Goal: Information Seeking & Learning: Learn about a topic

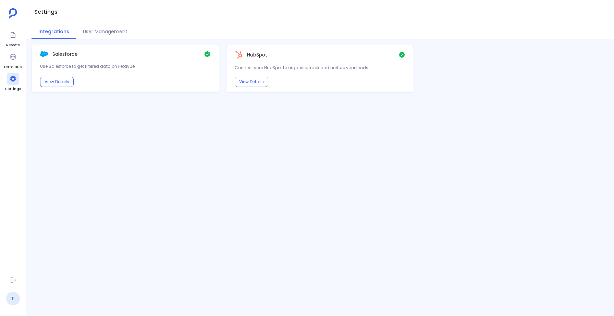
click at [13, 11] on img at bounding box center [13, 13] width 8 height 10
click at [7, 303] on link "T" at bounding box center [13, 299] width 14 height 14
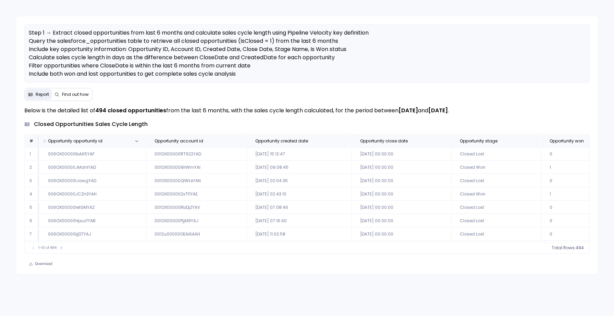
click at [116, 141] on span "Opportunity opportunity id" at bounding box center [85, 140] width 85 height 5
click at [81, 90] on button "Find out how" at bounding box center [72, 94] width 40 height 11
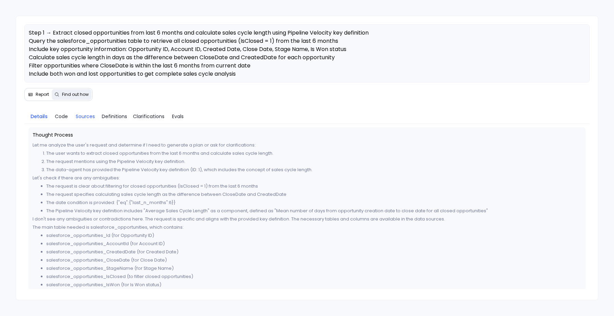
click at [81, 115] on span "Sources" at bounding box center [85, 117] width 19 height 8
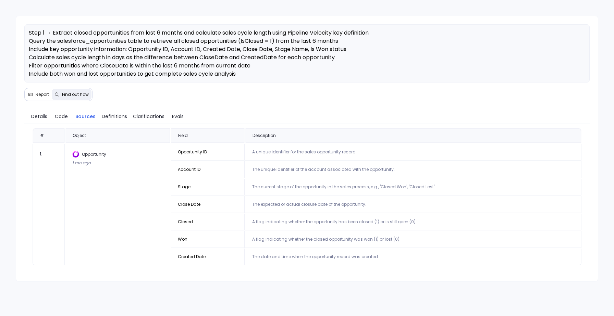
click at [33, 96] on span "Report" at bounding box center [38, 94] width 21 height 5
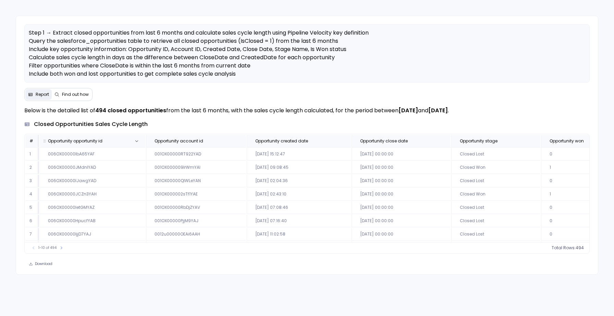
click at [116, 138] on th "Opportunity opportunity id" at bounding box center [93, 141] width 106 height 12
click at [72, 94] on span "Find out how" at bounding box center [75, 94] width 27 height 5
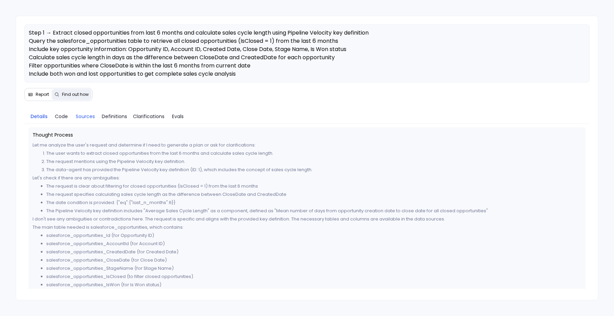
click at [83, 117] on span "Sources" at bounding box center [85, 117] width 19 height 8
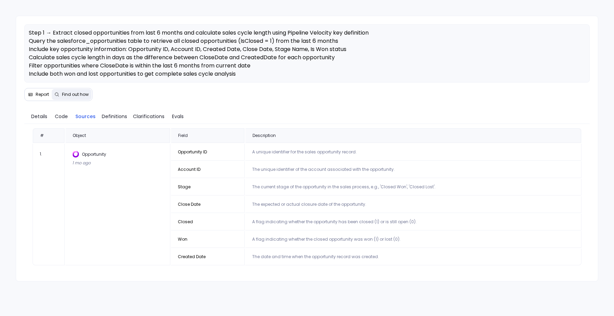
click at [33, 91] on button "Report" at bounding box center [38, 94] width 26 height 11
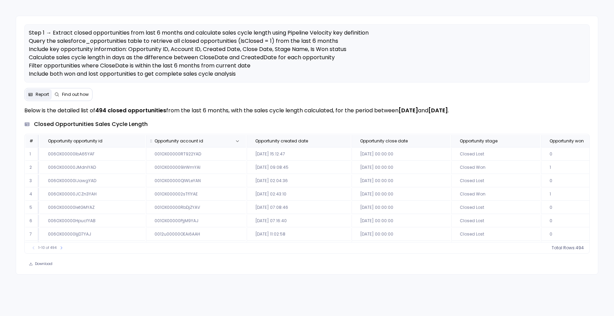
click at [187, 139] on span "Opportunity account id" at bounding box center [179, 140] width 49 height 5
click at [270, 138] on span "Opportunity created date" at bounding box center [281, 140] width 53 height 5
click at [176, 139] on span "Opportunity account id" at bounding box center [179, 140] width 49 height 5
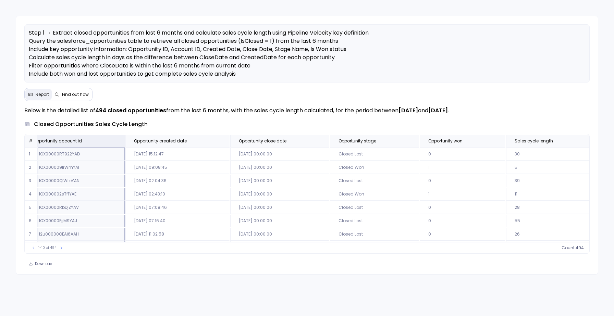
scroll to position [0, 127]
click at [520, 143] on span "Sales cycle length" at bounding box center [528, 140] width 38 height 5
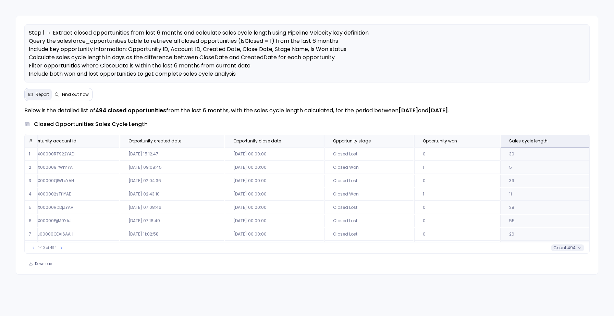
click at [565, 247] on span "count :" at bounding box center [561, 247] width 14 height 5
click at [446, 141] on span "Opportunity won" at bounding box center [440, 140] width 34 height 5
click at [562, 248] on span "count :" at bounding box center [561, 247] width 14 height 5
click at [372, 109] on p "Below is the detailed list of 494 closed opportunities from the last 6 months, …" at bounding box center [307, 111] width 566 height 8
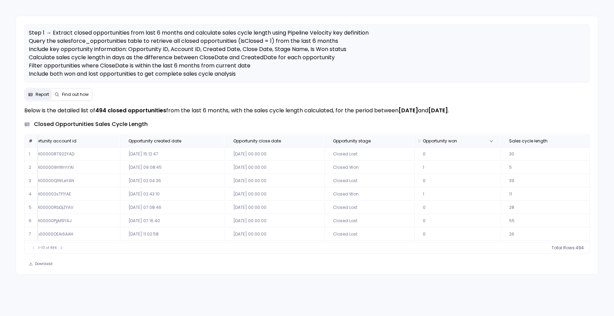
click at [450, 141] on span "Opportunity won" at bounding box center [440, 140] width 34 height 5
click at [572, 248] on span "494" at bounding box center [572, 247] width 8 height 5
click at [571, 248] on span "494" at bounding box center [572, 247] width 8 height 5
click at [570, 250] on span "494" at bounding box center [572, 247] width 8 height 5
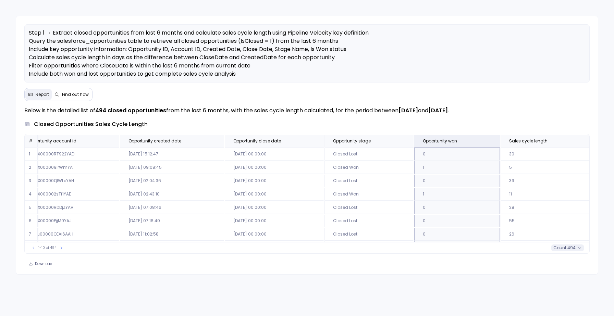
click at [573, 248] on span "494" at bounding box center [572, 247] width 8 height 5
click at [371, 126] on div "closed opportunities sales cycle length" at bounding box center [307, 124] width 566 height 8
click at [454, 140] on span "Opportunity won" at bounding box center [440, 140] width 34 height 5
click at [578, 248] on icon at bounding box center [580, 248] width 4 height 4
click at [158, 138] on span "Opportunity created date" at bounding box center [155, 140] width 53 height 5
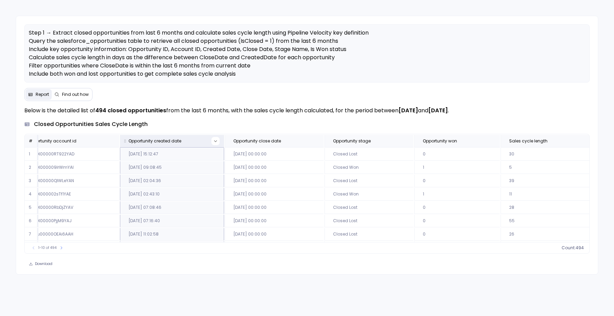
click at [214, 141] on icon at bounding box center [216, 141] width 4 height 4
click at [212, 153] on button "Sort Ascending" at bounding box center [214, 153] width 68 height 14
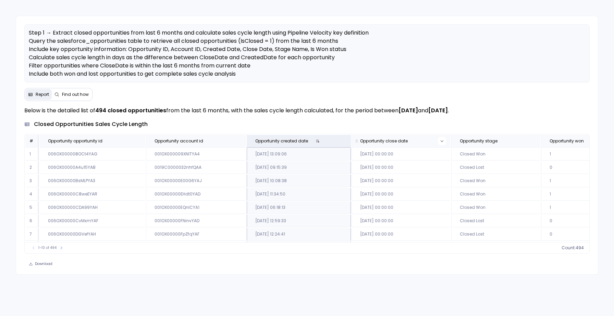
click at [441, 141] on icon at bounding box center [442, 142] width 3 height 2
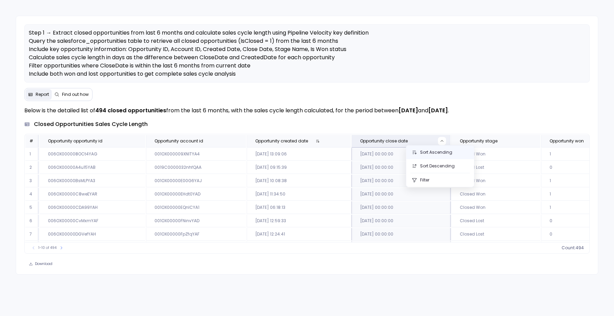
click at [432, 152] on button "Sort Ascending" at bounding box center [441, 153] width 68 height 14
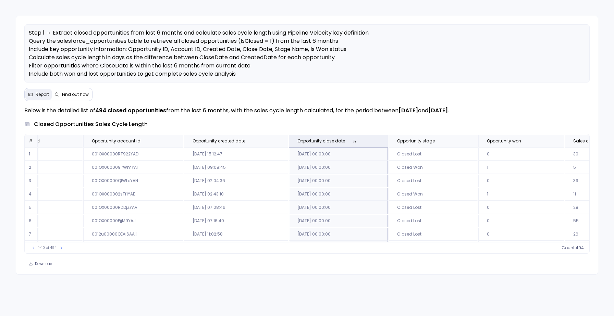
scroll to position [0, 127]
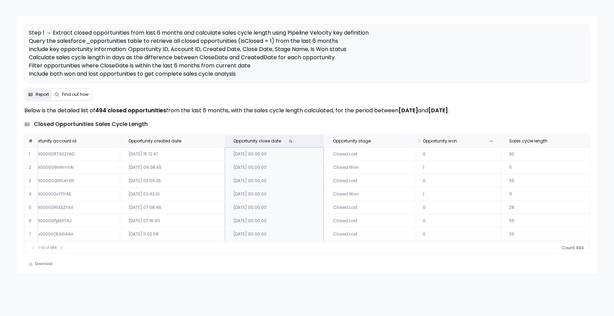
click at [457, 138] on th "Opportunity won" at bounding box center [457, 141] width 86 height 12
click at [581, 249] on icon at bounding box center [580, 248] width 4 height 4
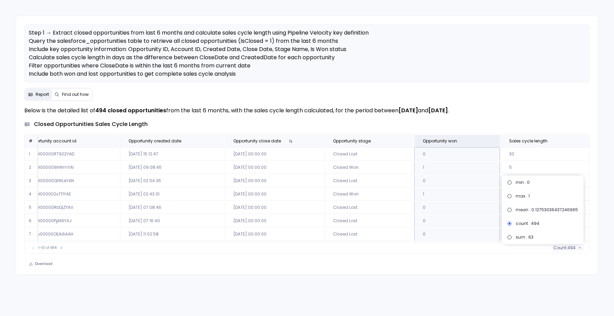
click at [74, 93] on span "Find out how" at bounding box center [75, 94] width 27 height 5
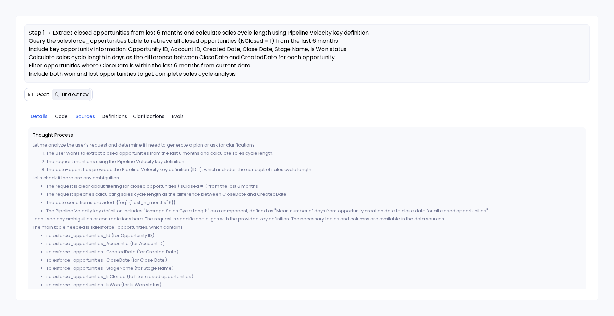
click at [79, 118] on span "Sources" at bounding box center [85, 117] width 19 height 8
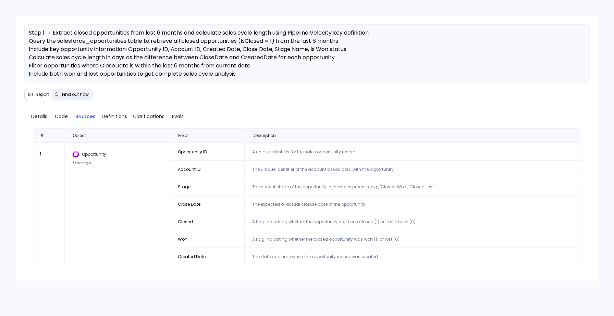
click at [37, 93] on span "Report" at bounding box center [42, 94] width 13 height 5
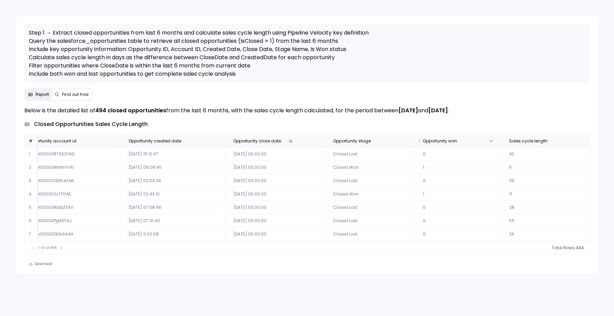
click at [449, 142] on span "Opportunity won" at bounding box center [440, 140] width 34 height 5
click at [578, 248] on icon at bounding box center [580, 248] width 4 height 4
click at [270, 77] on p "Step 1 → Extract closed opportunities from last 6 months and calculate sales cy…" at bounding box center [307, 58] width 557 height 58
click at [314, 140] on icon at bounding box center [315, 141] width 4 height 4
click at [311, 165] on button "Sort Descending" at bounding box center [314, 166] width 68 height 14
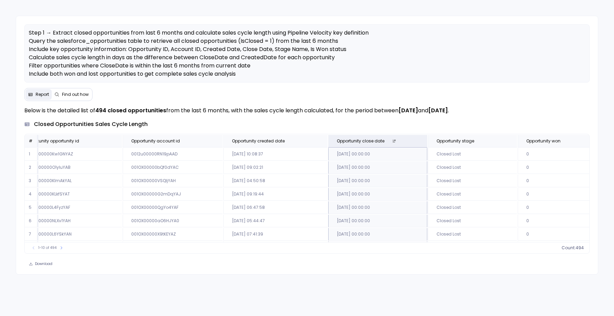
scroll to position [0, 24]
click at [417, 140] on icon at bounding box center [419, 141] width 4 height 4
click at [411, 150] on button "Sort Ascending" at bounding box center [417, 153] width 68 height 14
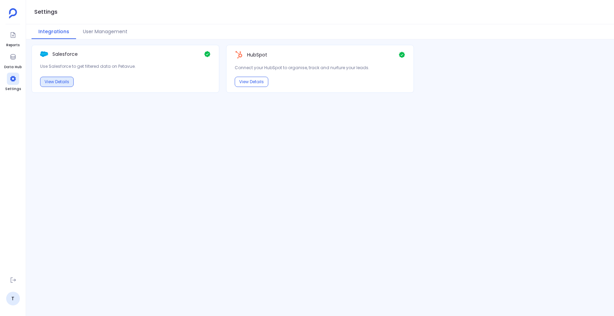
click at [60, 81] on button "View Details" at bounding box center [57, 82] width 34 height 10
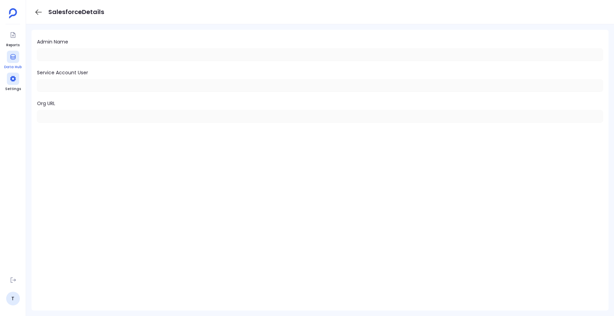
click at [11, 59] on icon at bounding box center [12, 56] width 5 height 5
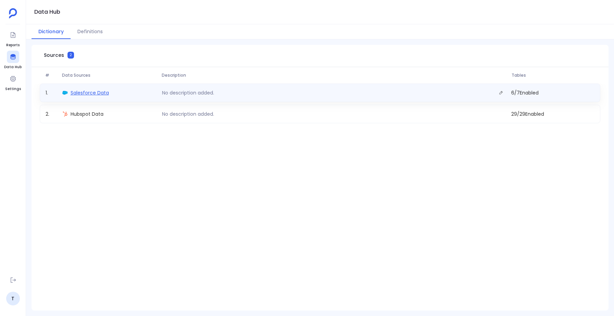
click at [78, 90] on span "Salesforce Data" at bounding box center [90, 92] width 38 height 7
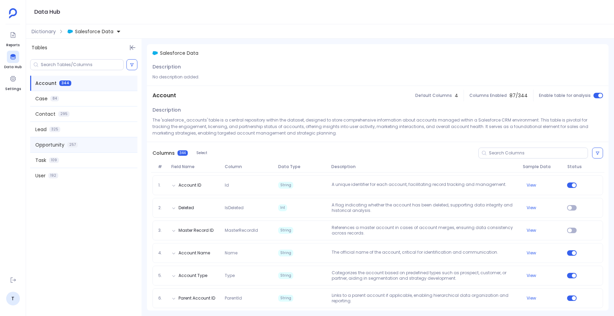
click at [49, 144] on span "Opportunity" at bounding box center [49, 145] width 29 height 7
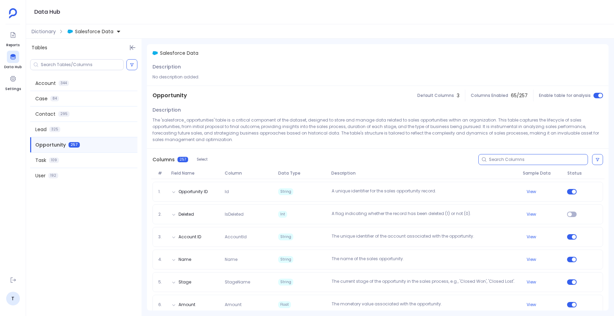
click at [504, 157] on input at bounding box center [538, 159] width 99 height 5
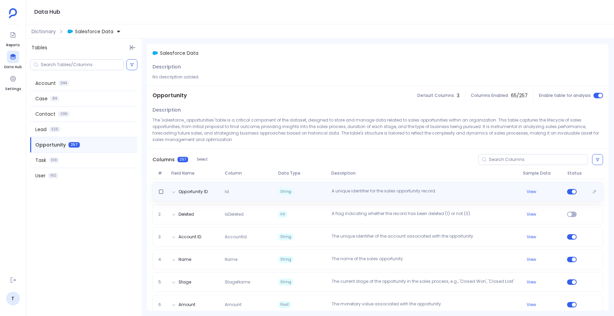
click at [371, 186] on div "Opportunity ID Id String A unique identifier for the sales opportunity record. …" at bounding box center [378, 192] width 451 height 20
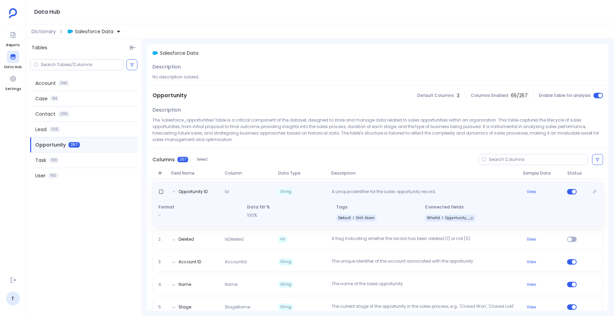
click at [371, 186] on div "Opportunity ID Id String A unique identifier for the sales opportunity record. …" at bounding box center [378, 204] width 451 height 45
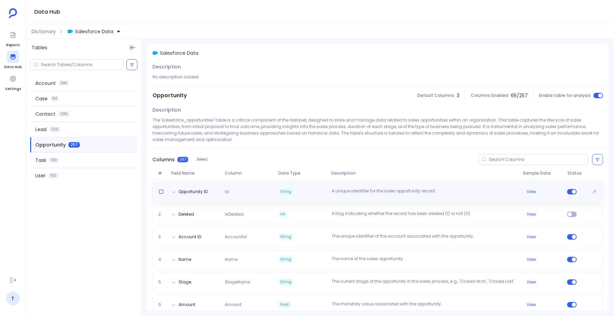
click at [371, 186] on div "Opportunity ID Id String A unique identifier for the sales opportunity record. …" at bounding box center [378, 192] width 451 height 20
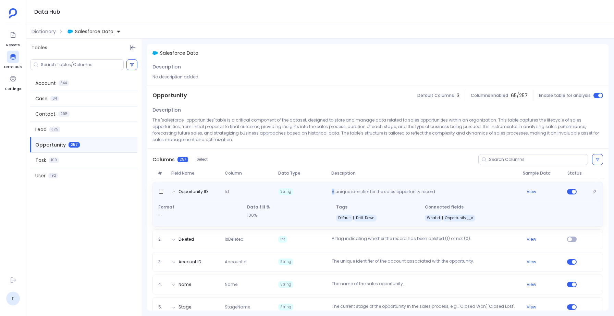
click at [371, 186] on div "Opportunity ID Id String A unique identifier for the sales opportunity record. …" at bounding box center [378, 204] width 451 height 45
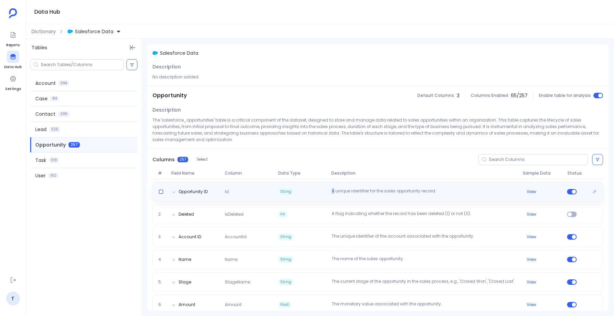
click at [371, 185] on div "Opportunity ID Id String A unique identifier for the sales opportunity record. …" at bounding box center [378, 192] width 451 height 20
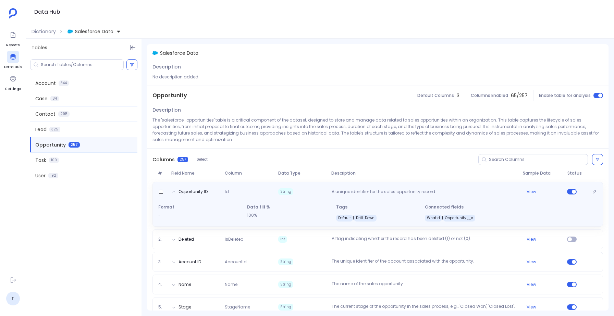
click at [371, 185] on div "Opportunity ID Id String A unique identifier for the sales opportunity record. …" at bounding box center [378, 204] width 451 height 45
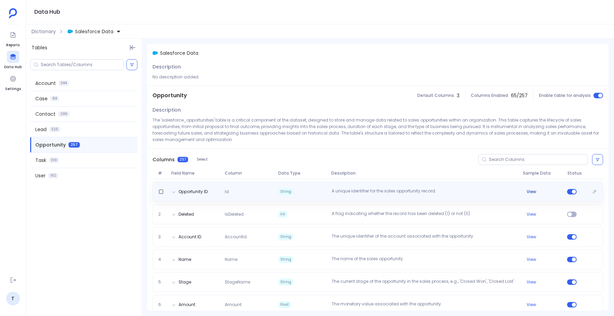
click at [532, 191] on button "View" at bounding box center [532, 191] width 10 height 5
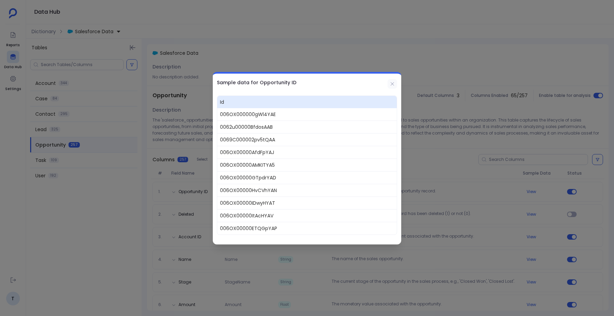
click at [393, 84] on icon at bounding box center [392, 83] width 5 height 5
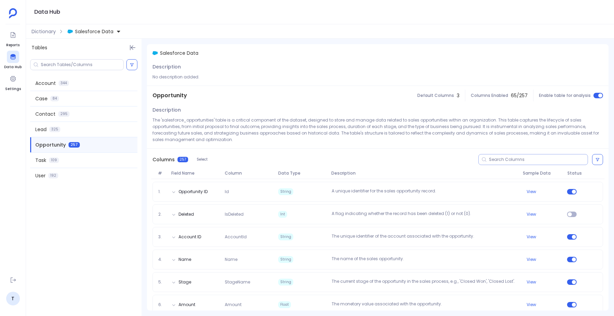
click at [519, 158] on input at bounding box center [538, 159] width 99 height 5
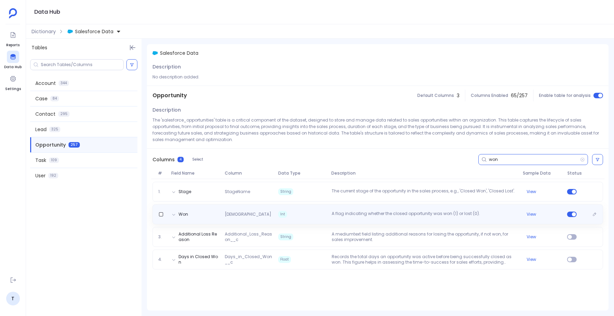
type input "won"
click at [425, 219] on div "Won IsWon Int A flag indicating whether the closed opportunity was won (1) or l…" at bounding box center [378, 215] width 451 height 20
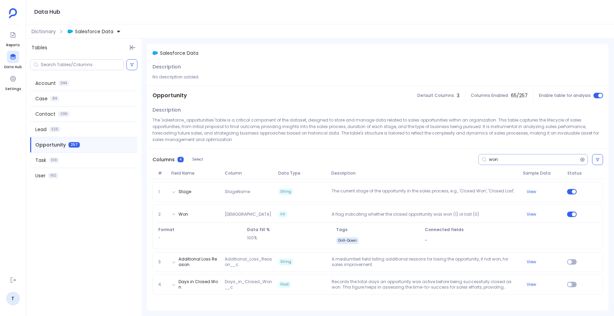
click at [583, 158] on icon at bounding box center [582, 159] width 5 height 5
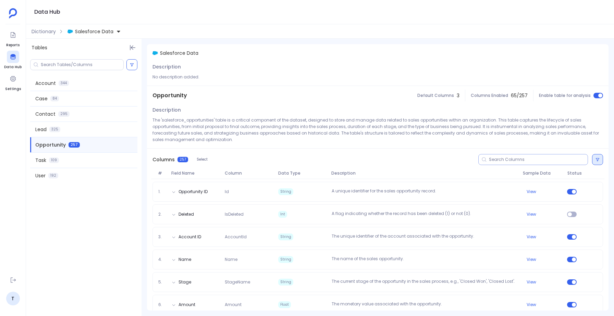
click at [597, 160] on icon at bounding box center [598, 160] width 4 height 4
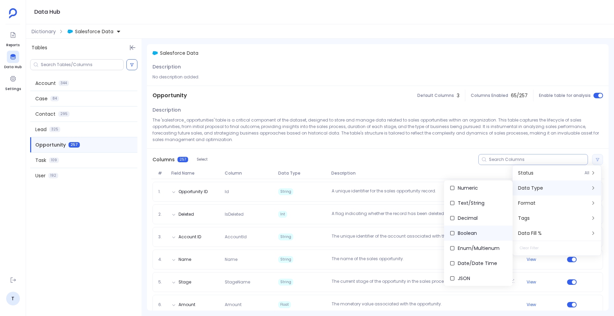
click at [461, 232] on span "Boolean" at bounding box center [467, 233] width 19 height 7
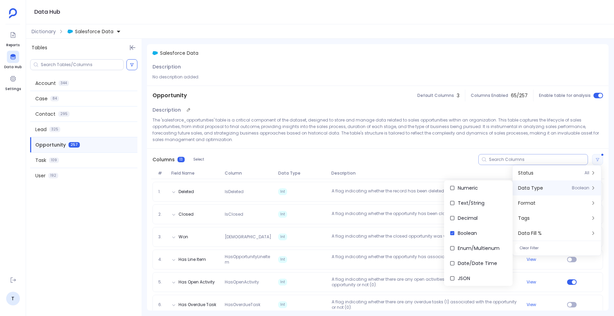
click at [411, 141] on p "The 'salesforce_opportunities' table is a critical component of the dataset, de…" at bounding box center [378, 130] width 451 height 26
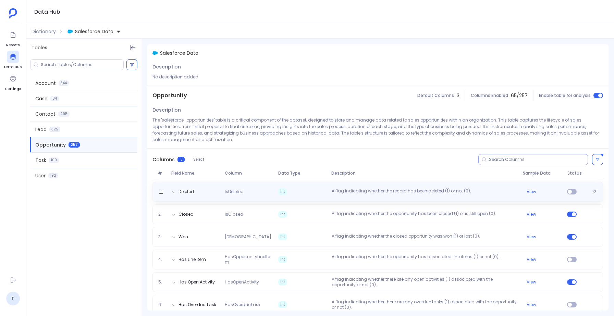
click at [384, 191] on p "A flag indicating whether the record has been deleted (1) or not (0)." at bounding box center [424, 192] width 191 height 7
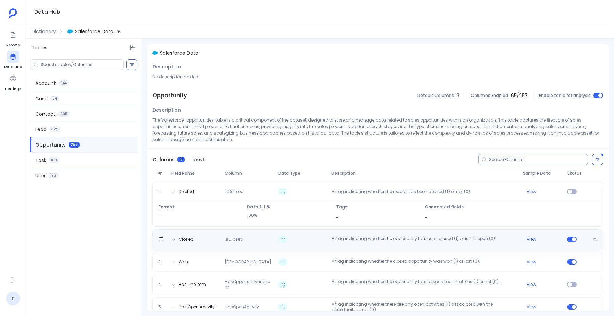
click at [334, 242] on p "A flag indicating whether the opportunity has been closed (1) or is still open …" at bounding box center [424, 239] width 191 height 7
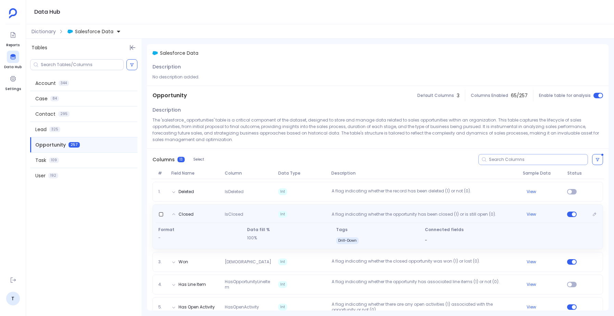
click at [342, 216] on p "A flag indicating whether the opportunity has been closed (1) or is still open …" at bounding box center [424, 215] width 191 height 7
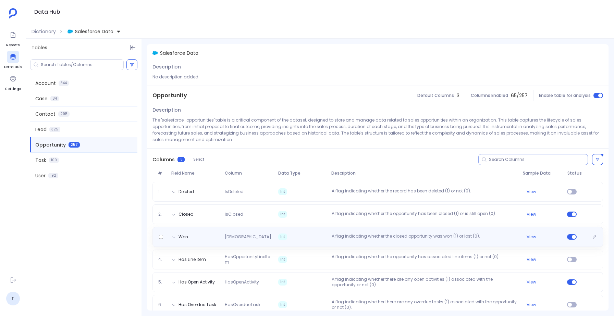
click at [340, 237] on p "A flag indicating whether the closed opportunity was won (1) or lost (0)." at bounding box center [424, 237] width 191 height 7
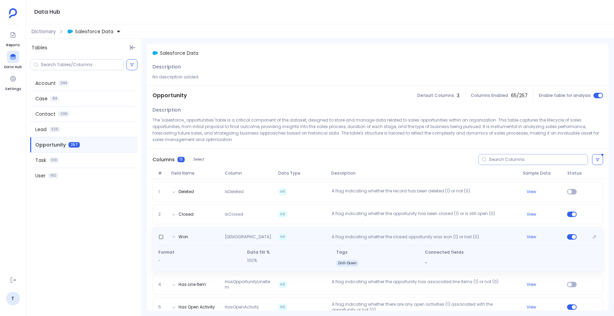
click at [340, 237] on p "A flag indicating whether the closed opportunity was won (1) or lost (0)." at bounding box center [424, 237] width 191 height 7
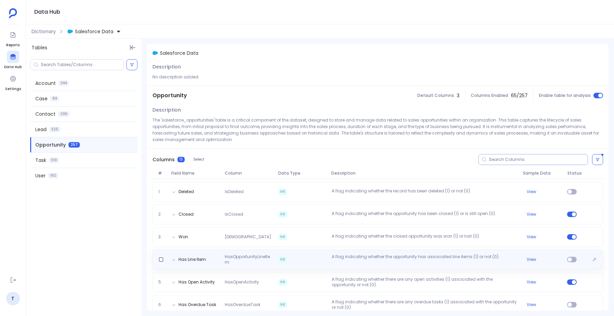
click at [342, 256] on p "A flag indicating whether the opportunity has associated line items (1) or not …" at bounding box center [424, 259] width 191 height 11
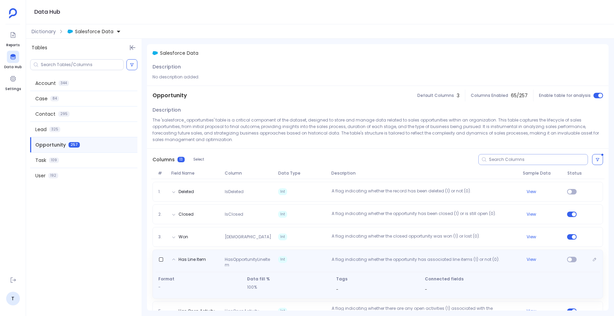
click at [342, 256] on div "Has Line Item HasOpportunityLineItem Int A flag indicating whether the opportun…" at bounding box center [378, 261] width 445 height 14
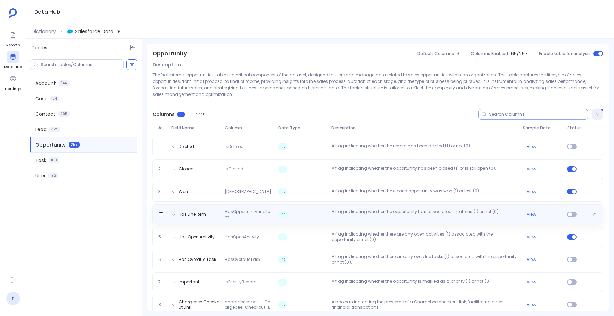
scroll to position [46, 0]
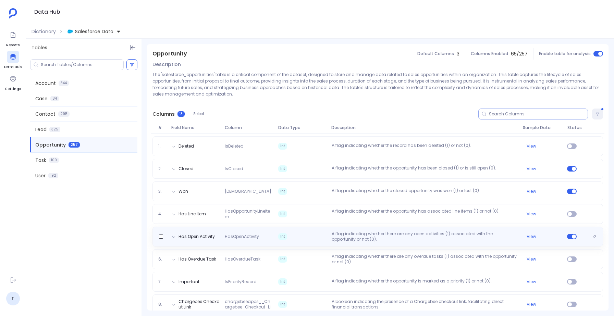
click at [345, 243] on div "Has Open Activity HasOpenActivity Int A flag indicating whether there are any o…" at bounding box center [378, 237] width 451 height 20
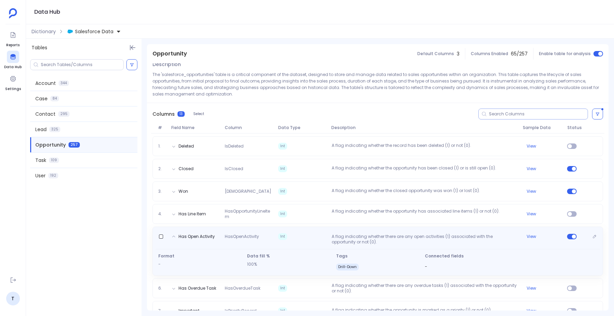
click at [345, 243] on p "A flag indicating whether there are any open activities (1) associated with the…" at bounding box center [424, 239] width 191 height 11
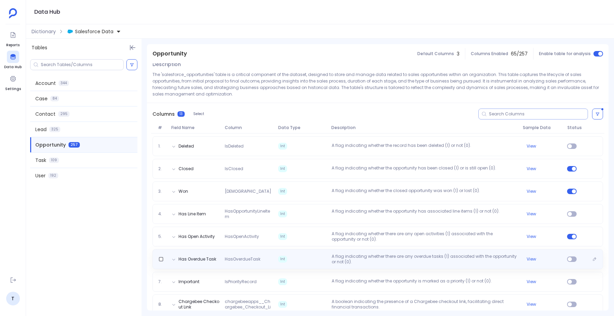
click at [345, 257] on p "A flag indicating whether there are any overdue tasks (1) associated with the o…" at bounding box center [424, 259] width 191 height 11
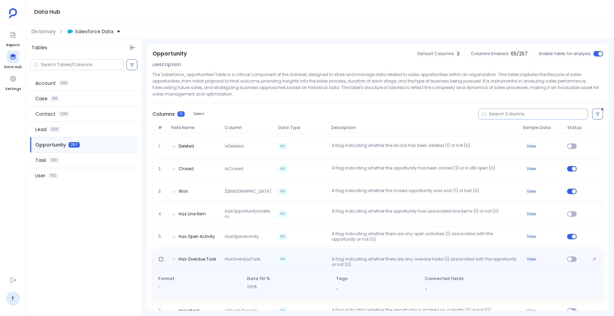
click at [345, 257] on p "A flag indicating whether there are any overdue tasks (1) associated with the o…" at bounding box center [424, 262] width 191 height 11
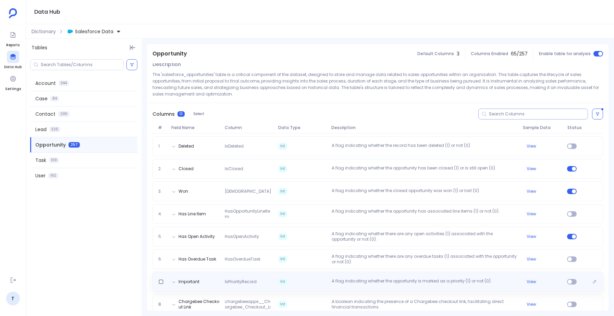
click at [342, 273] on div "Important IsPriorityRecord Int A flag indicating whether the opportunity is mar…" at bounding box center [378, 282] width 451 height 20
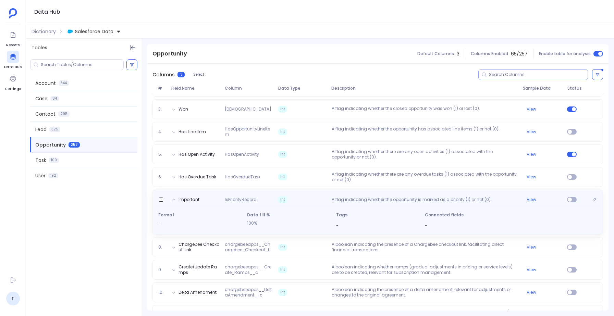
scroll to position [131, 0]
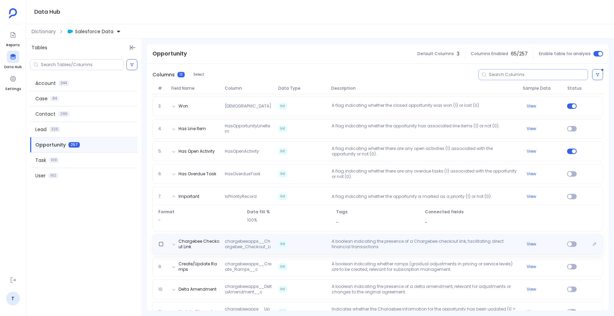
click at [348, 250] on div "Chargebee Checkout Link chargebeeapps__Chargebee_Checkout_Link__c Int A boolean…" at bounding box center [378, 244] width 451 height 20
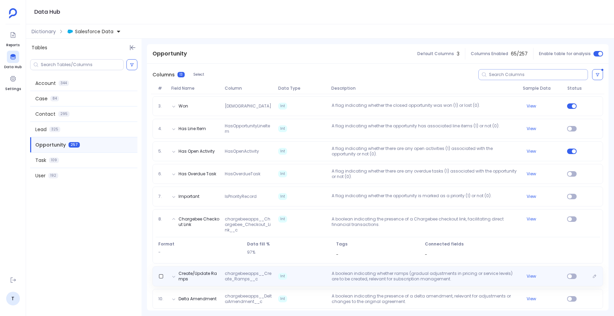
click at [352, 277] on p "A boolean indicating whether ramps (gradual adjustments in pricing or service l…" at bounding box center [424, 276] width 191 height 11
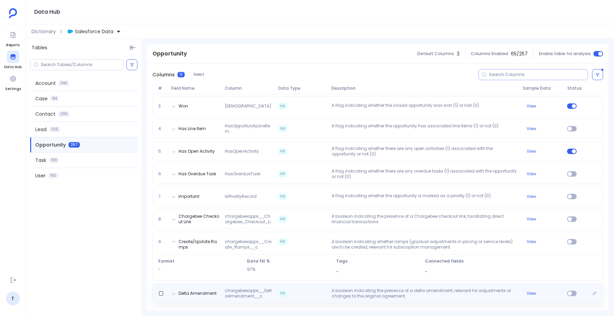
click at [346, 296] on p "A boolean indicating the presence of a delta amendment, relevant for adjustment…" at bounding box center [424, 293] width 191 height 11
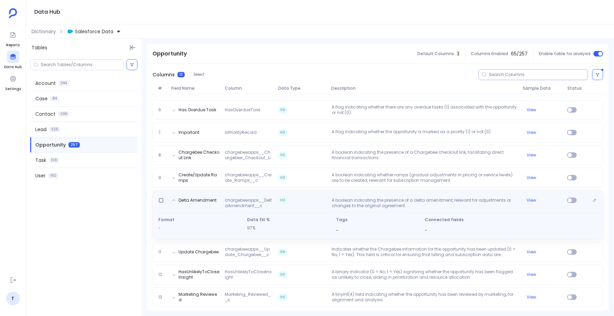
scroll to position [197, 0]
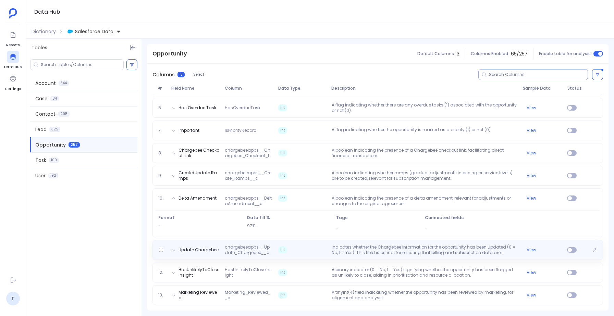
click at [345, 247] on p "Indicates whether the Chargebee information for the opportunity has been update…" at bounding box center [424, 250] width 191 height 11
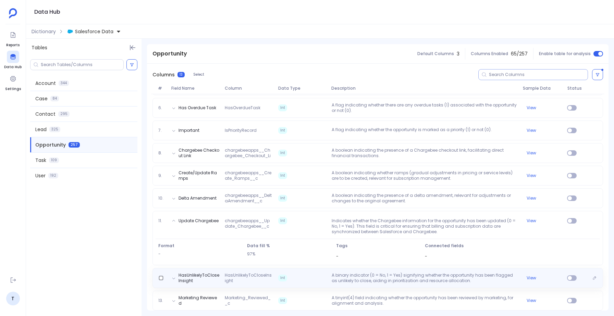
click at [352, 277] on p "A binary indicator (0 = No, 1 = Yes) signifying whether the opportunity has bee…" at bounding box center [424, 278] width 191 height 11
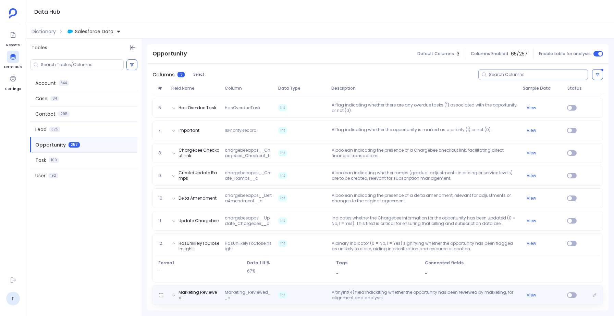
click at [350, 290] on div "Marketing Reviewed Marketing_Reviewed__c Int A tinyint(4) field indicating whet…" at bounding box center [378, 296] width 451 height 20
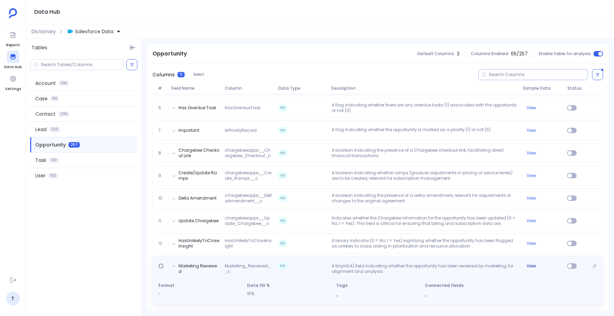
click at [530, 266] on button "View" at bounding box center [532, 266] width 10 height 5
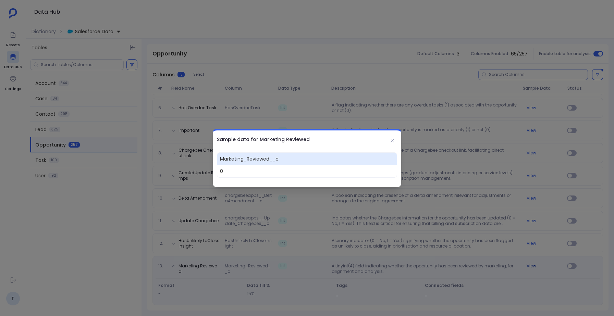
click at [530, 266] on div at bounding box center [307, 158] width 614 height 316
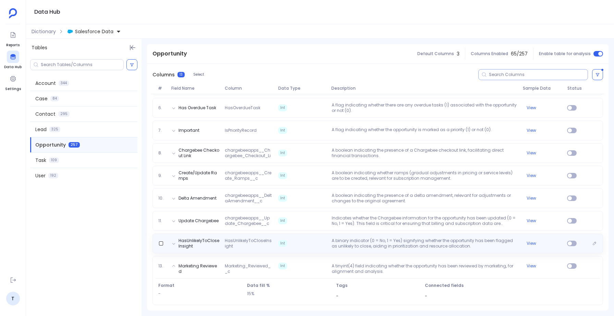
click at [505, 245] on p "A binary indicator (0 = No, 1 = Yes) signifying whether the opportunity has bee…" at bounding box center [424, 243] width 191 height 11
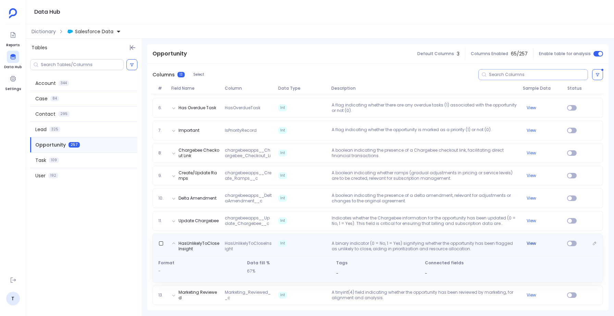
click at [532, 244] on button "View" at bounding box center [532, 243] width 10 height 5
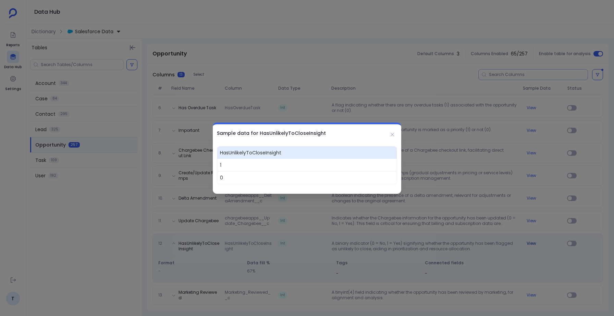
click at [532, 244] on div at bounding box center [307, 158] width 614 height 316
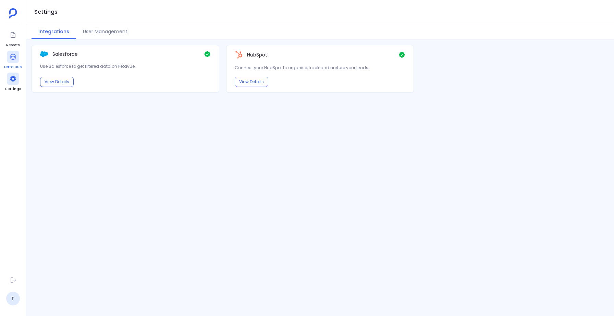
click at [16, 55] on icon at bounding box center [13, 56] width 7 height 7
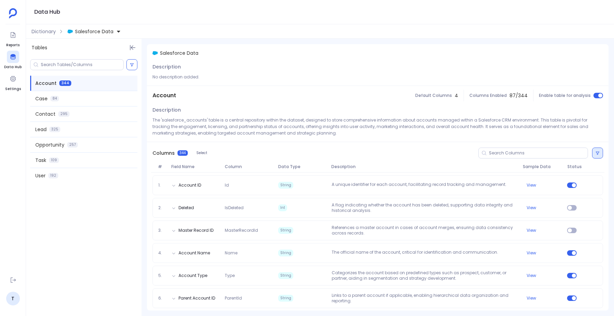
click at [596, 152] on icon at bounding box center [598, 153] width 4 height 4
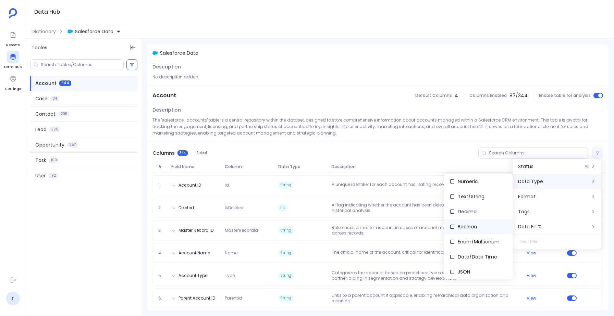
click at [461, 224] on span "Boolean" at bounding box center [467, 227] width 19 height 7
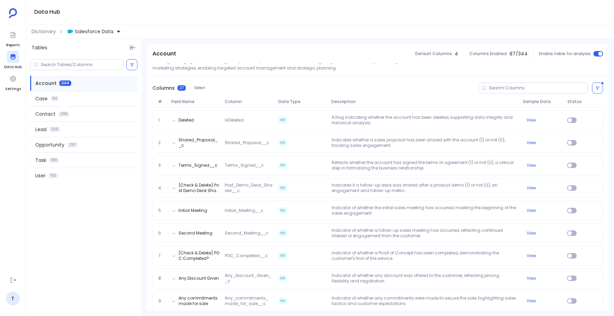
scroll to position [75, 0]
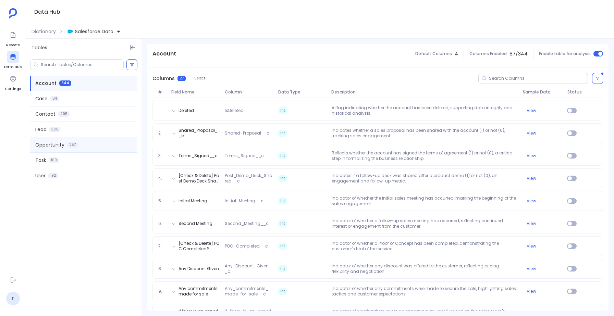
click at [55, 145] on span "Opportunity" at bounding box center [49, 145] width 29 height 7
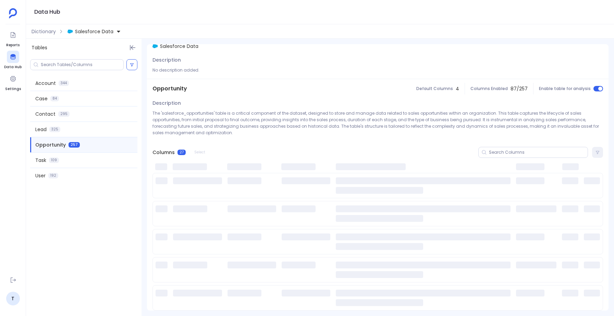
scroll to position [0, 0]
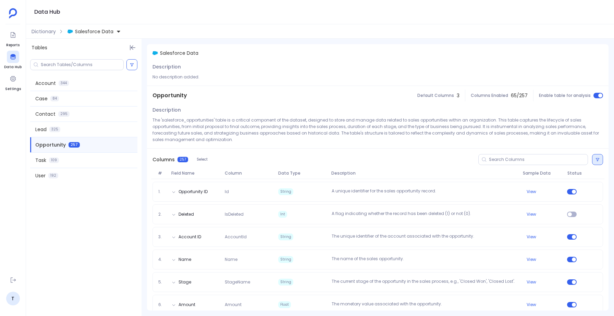
click at [598, 159] on icon at bounding box center [598, 160] width 4 height 4
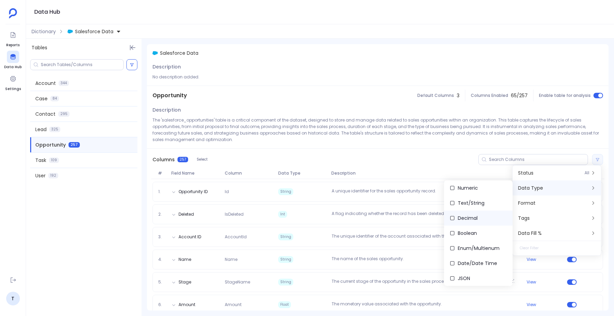
click at [463, 218] on span "Decimal" at bounding box center [468, 218] width 20 height 7
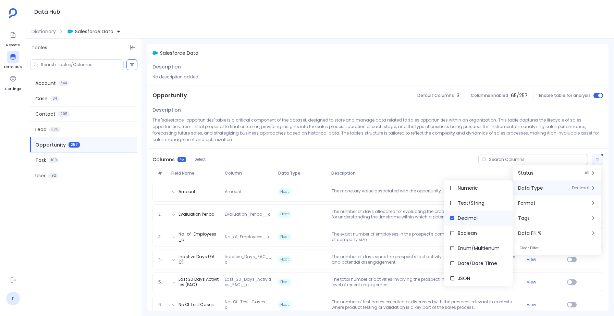
click at [464, 219] on span "Decimal" at bounding box center [468, 218] width 20 height 7
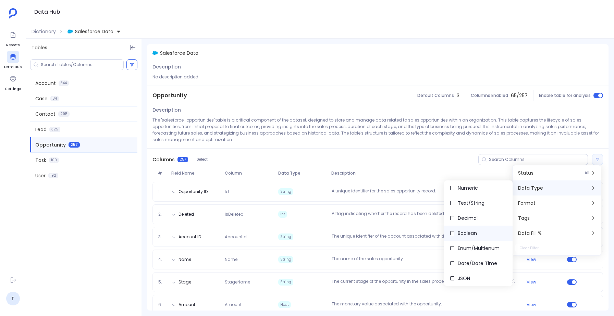
click at [462, 234] on span "Boolean" at bounding box center [467, 233] width 19 height 7
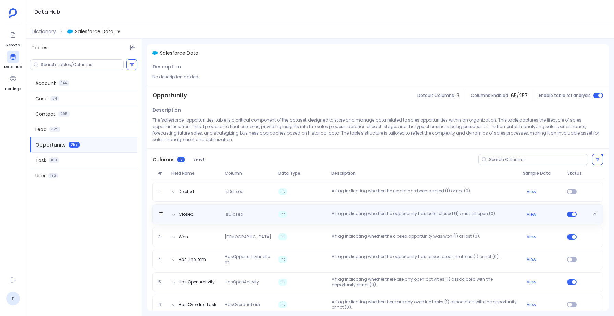
scroll to position [168, 0]
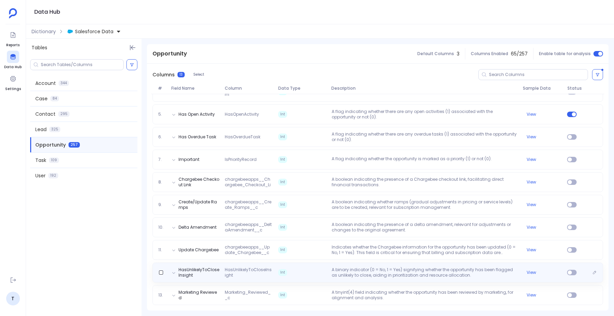
click at [313, 268] on span "Int" at bounding box center [302, 272] width 53 height 11
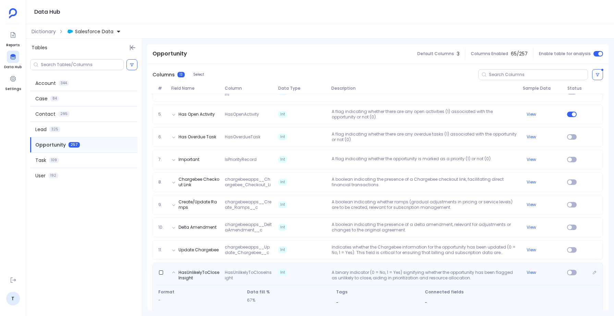
click at [313, 268] on div "HasUnlikelyToCloseInsight HasUnlikelyToCloseInsight Int A binary indicator (0 =…" at bounding box center [378, 274] width 445 height 14
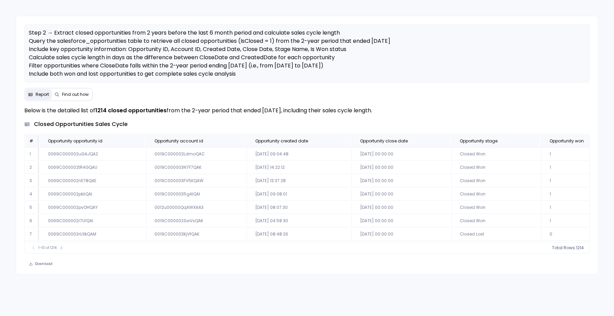
click at [84, 95] on span "Find out how" at bounding box center [75, 94] width 27 height 5
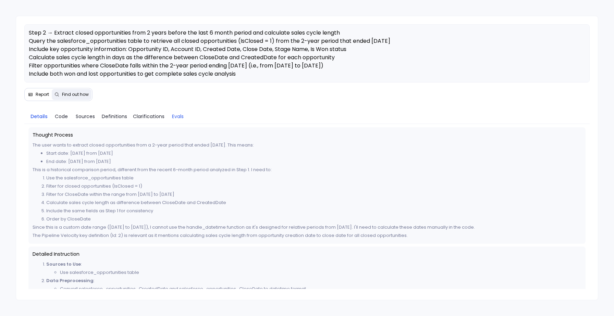
click at [173, 116] on span "Evals" at bounding box center [178, 117] width 12 height 8
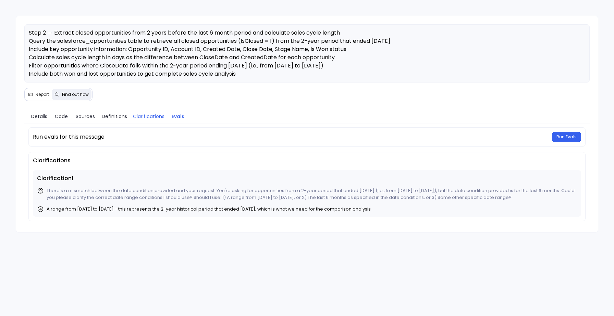
click at [146, 116] on span "Clarifications" at bounding box center [149, 117] width 32 height 8
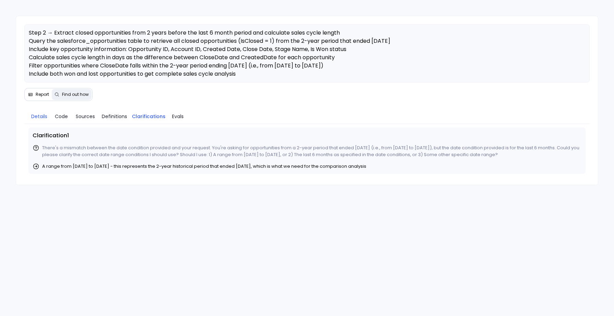
click at [37, 114] on span "Details" at bounding box center [39, 117] width 16 height 8
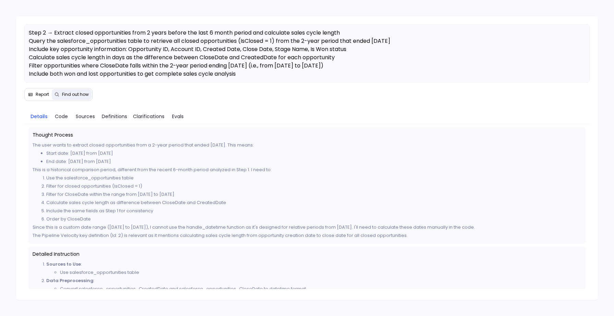
click at [39, 98] on button "Report" at bounding box center [38, 94] width 26 height 11
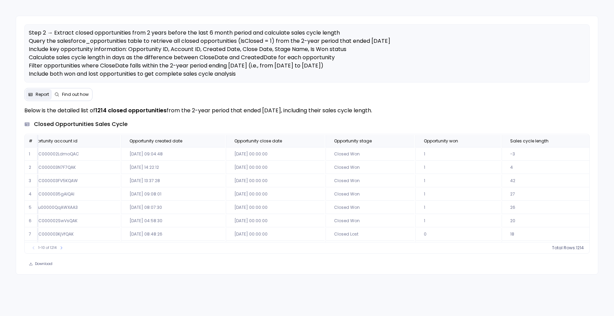
scroll to position [0, 127]
click at [545, 141] on span "Sales cycle length" at bounding box center [538, 140] width 69 height 5
click at [567, 248] on span "count :" at bounding box center [561, 247] width 14 height 5
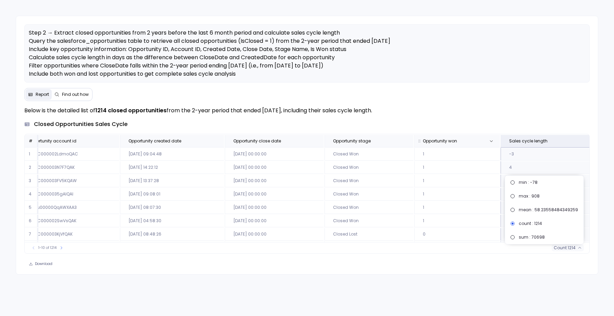
click at [445, 143] on span "Opportunity won" at bounding box center [440, 140] width 34 height 5
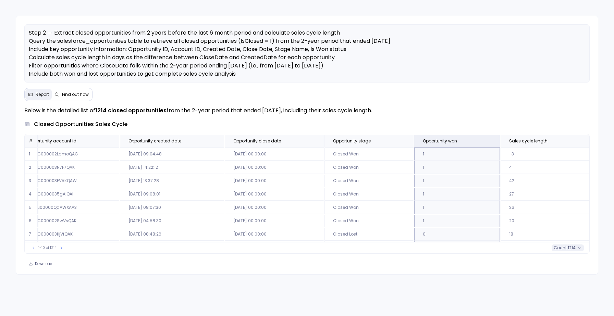
click at [571, 248] on span "1214" at bounding box center [572, 247] width 8 height 5
click at [447, 99] on div "Step 2 → Extract closed opportunities from 2 years before the last 6 month peri…" at bounding box center [307, 145] width 583 height 259
click at [315, 142] on icon at bounding box center [315, 141] width 4 height 4
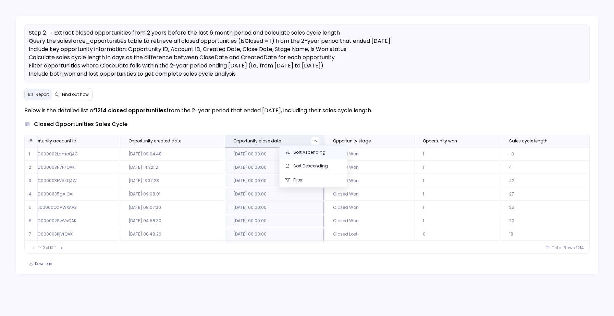
click at [310, 154] on button "Sort Ascending" at bounding box center [314, 153] width 68 height 14
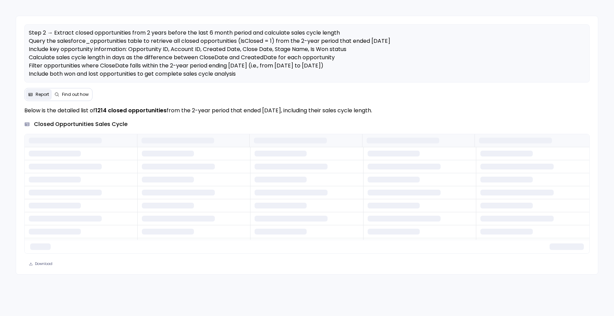
scroll to position [0, 0]
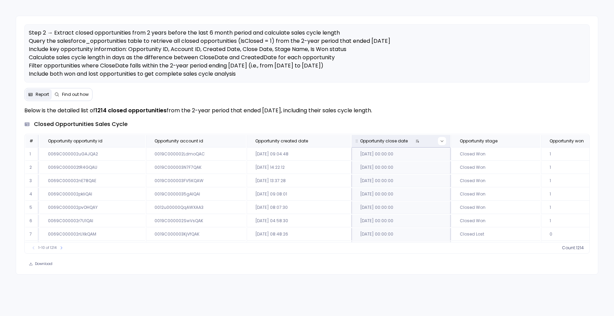
click at [440, 141] on icon at bounding box center [442, 141] width 4 height 4
click at [431, 165] on button "Sort Descending" at bounding box center [441, 166] width 68 height 14
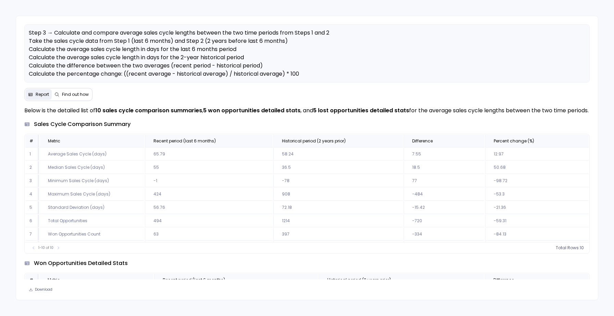
click at [76, 161] on td "Average Sales Cycle (days)" at bounding box center [92, 154] width 105 height 13
click at [96, 214] on td "Standard Deviation (days)" at bounding box center [92, 208] width 105 height 13
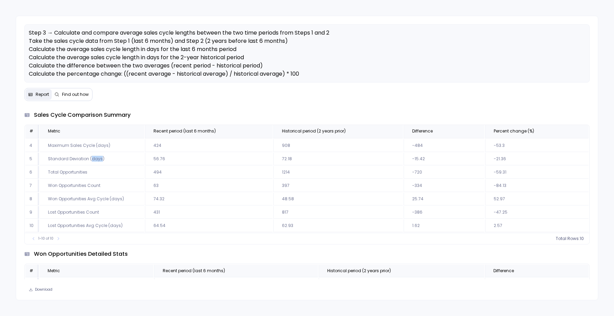
scroll to position [10, 0]
click at [242, 134] on span "Recent period (last 6 months)" at bounding box center [208, 130] width 120 height 5
click at [574, 241] on span "10" at bounding box center [574, 238] width 4 height 5
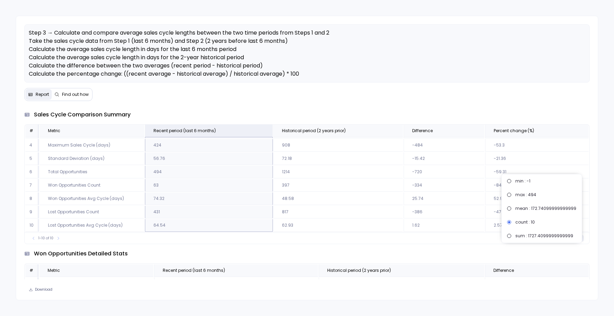
click at [574, 241] on span "10" at bounding box center [574, 238] width 4 height 5
click at [567, 241] on span "count :" at bounding box center [565, 238] width 14 height 5
click at [336, 105] on p "Below is the detailed list of 10 sales cycle comparison summaries , 5 won oppor…" at bounding box center [307, 101] width 566 height 8
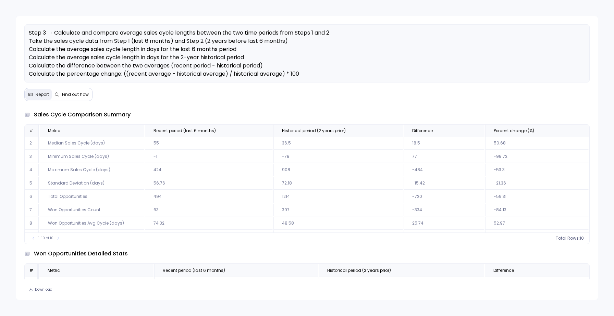
scroll to position [19, 0]
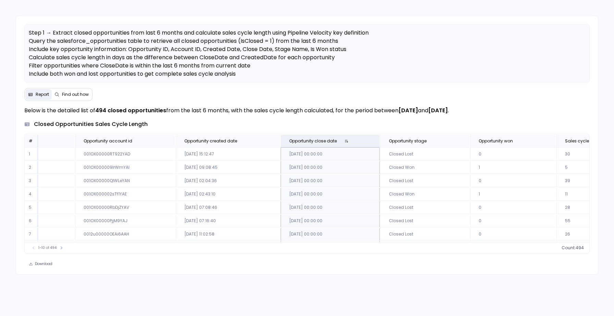
scroll to position [0, 127]
